Goal: Navigation & Orientation: Find specific page/section

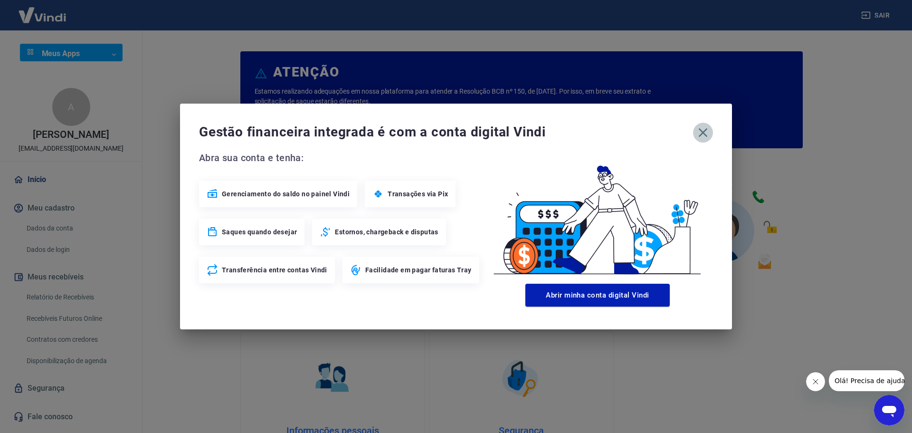
click at [698, 136] on icon "button" at bounding box center [703, 132] width 15 height 15
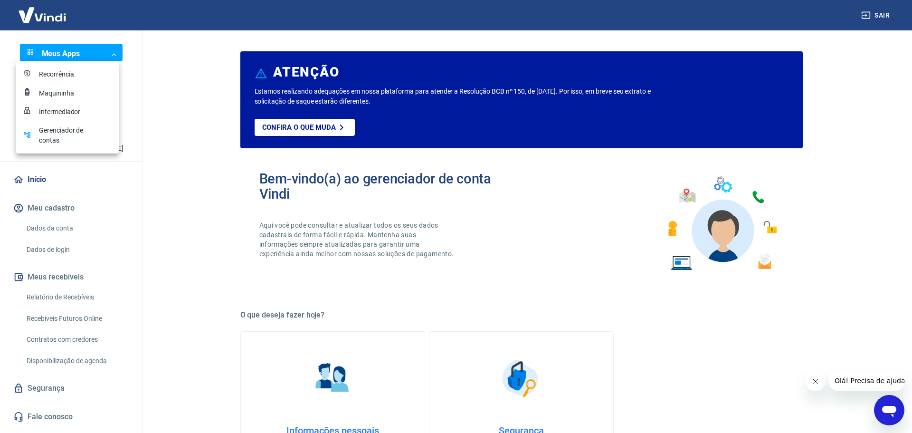
click at [102, 50] on body "Sair Meus Apps ​ ​ A ANDRE AZEVEDO PINHEIRO admlisolaserfeiradesantana@gmail.co…" at bounding box center [456, 216] width 912 height 433
click at [51, 110] on div "Intermediador" at bounding box center [63, 112] width 48 height 10
